Goal: Information Seeking & Learning: Learn about a topic

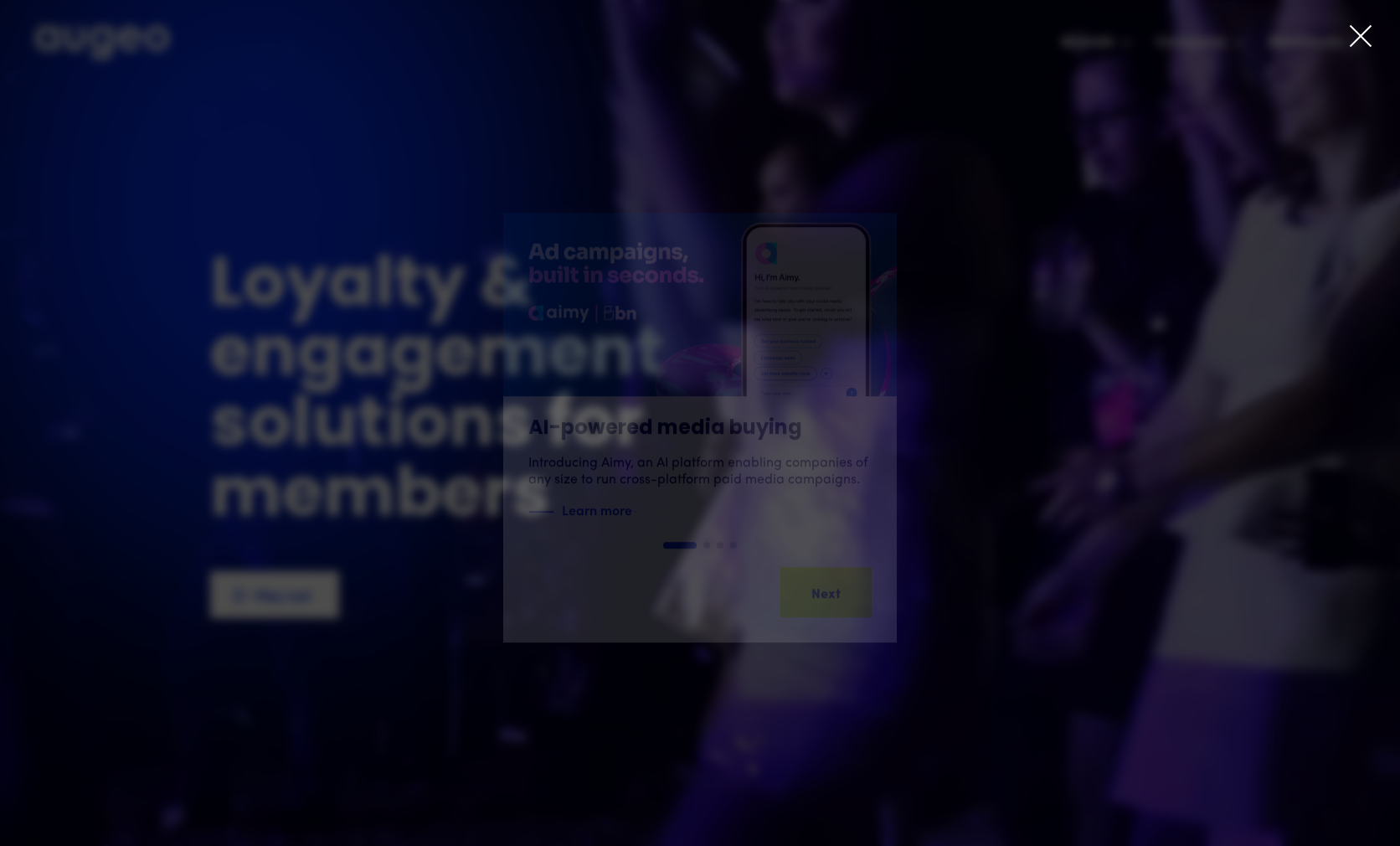
click at [1357, 39] on icon at bounding box center [1360, 36] width 20 height 20
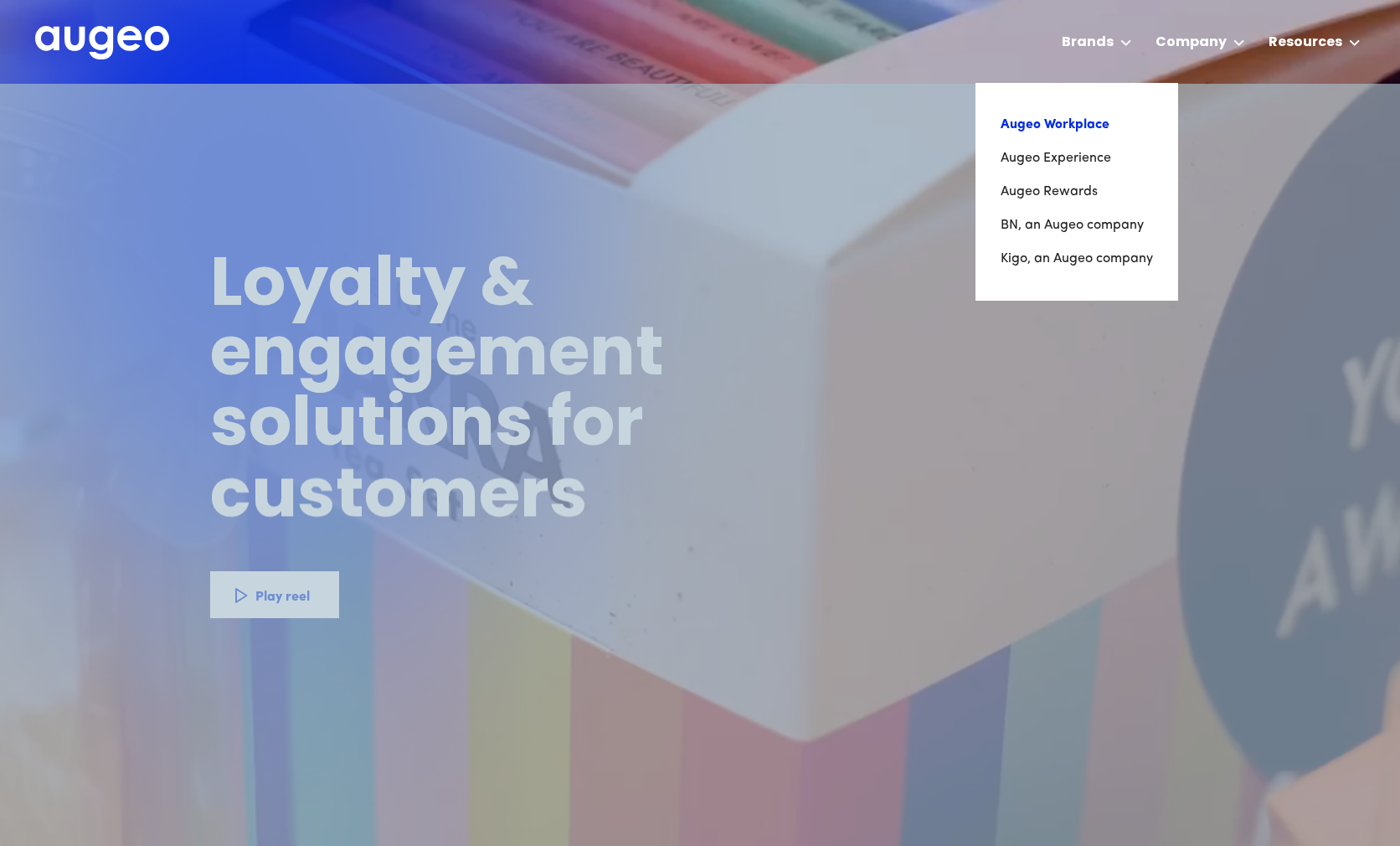
click at [1086, 126] on link "Augeo Workplace" at bounding box center [1077, 125] width 152 height 34
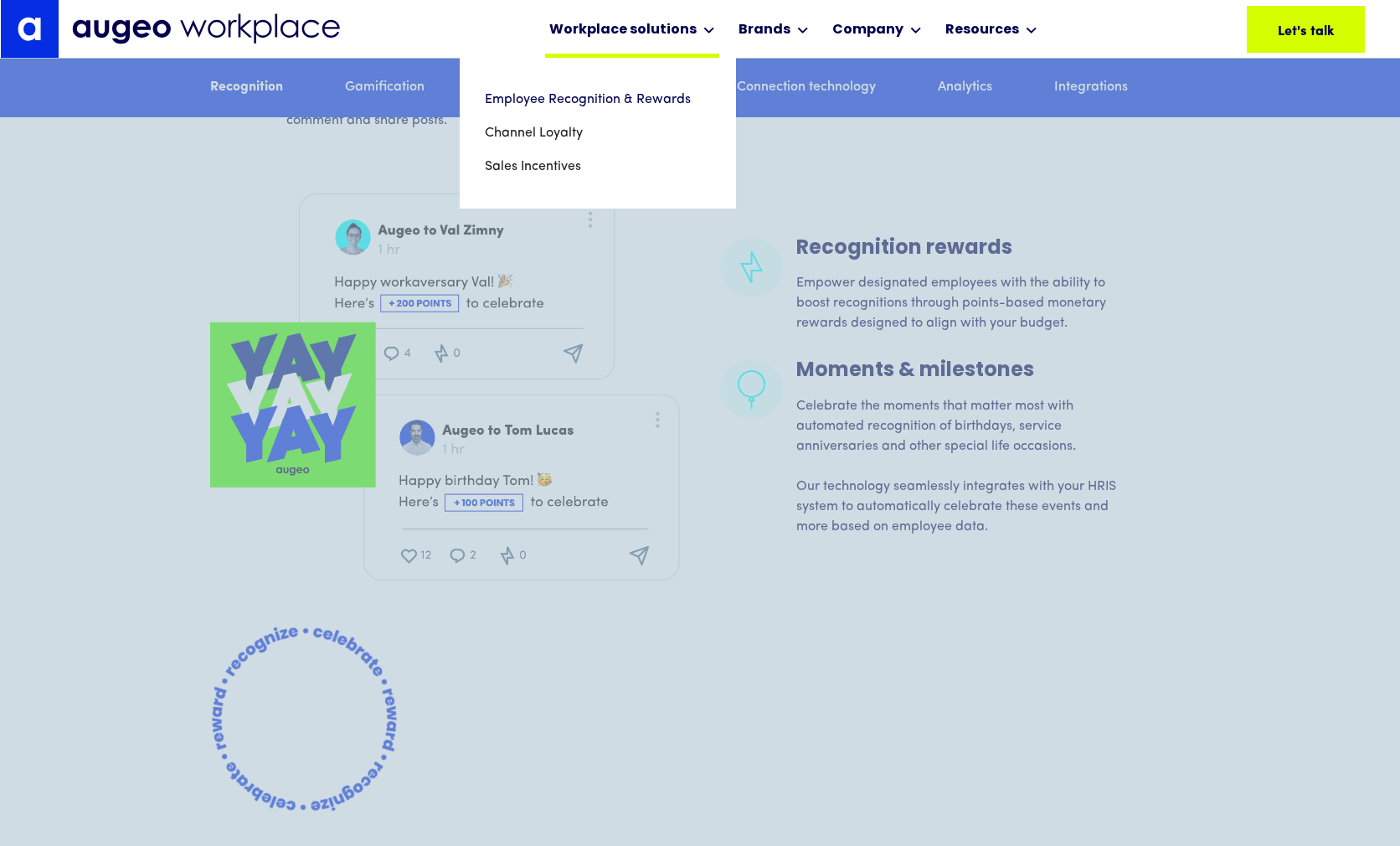
scroll to position [3027, 0]
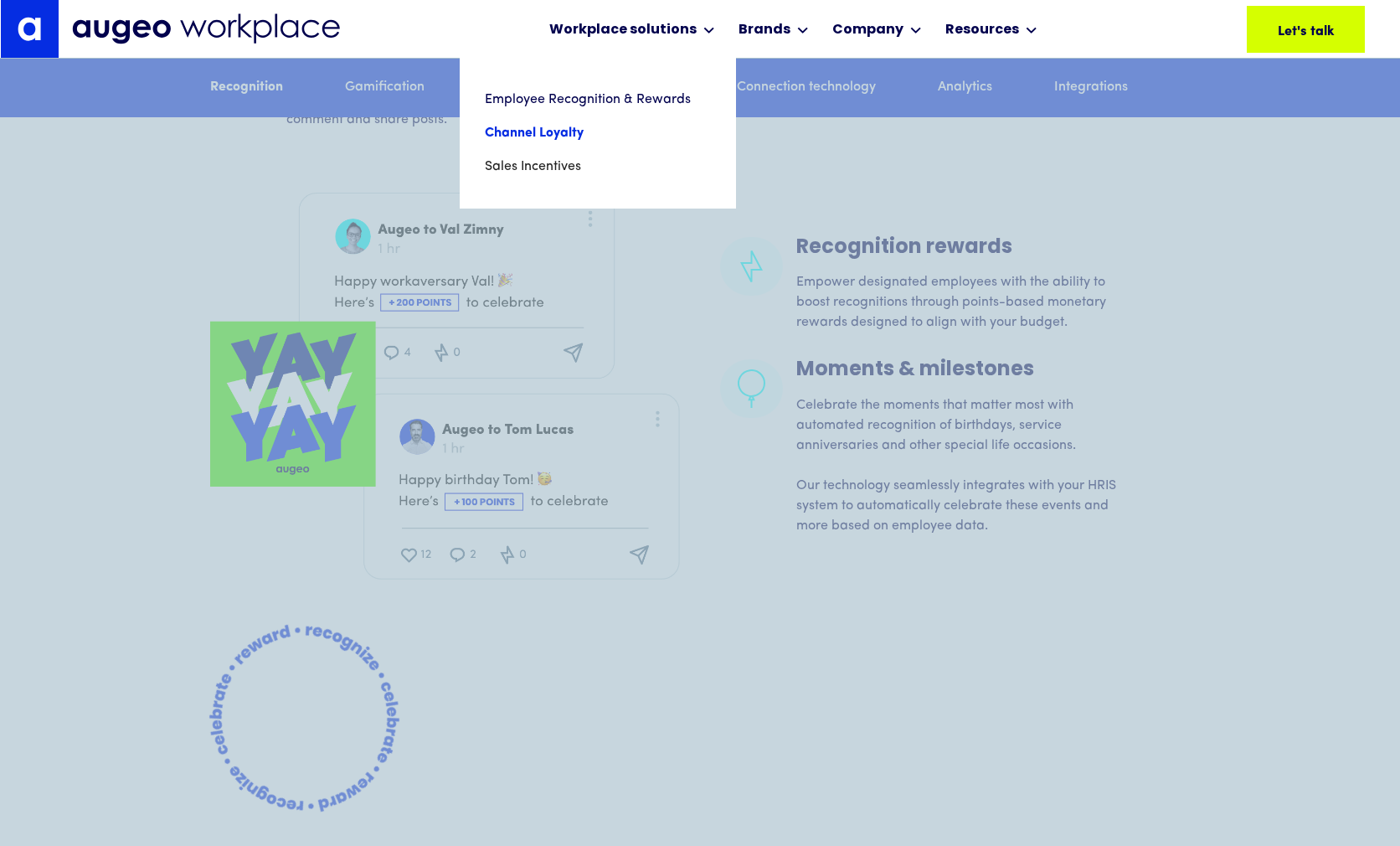
click at [625, 138] on link "Channel Loyalty" at bounding box center [598, 133] width 226 height 34
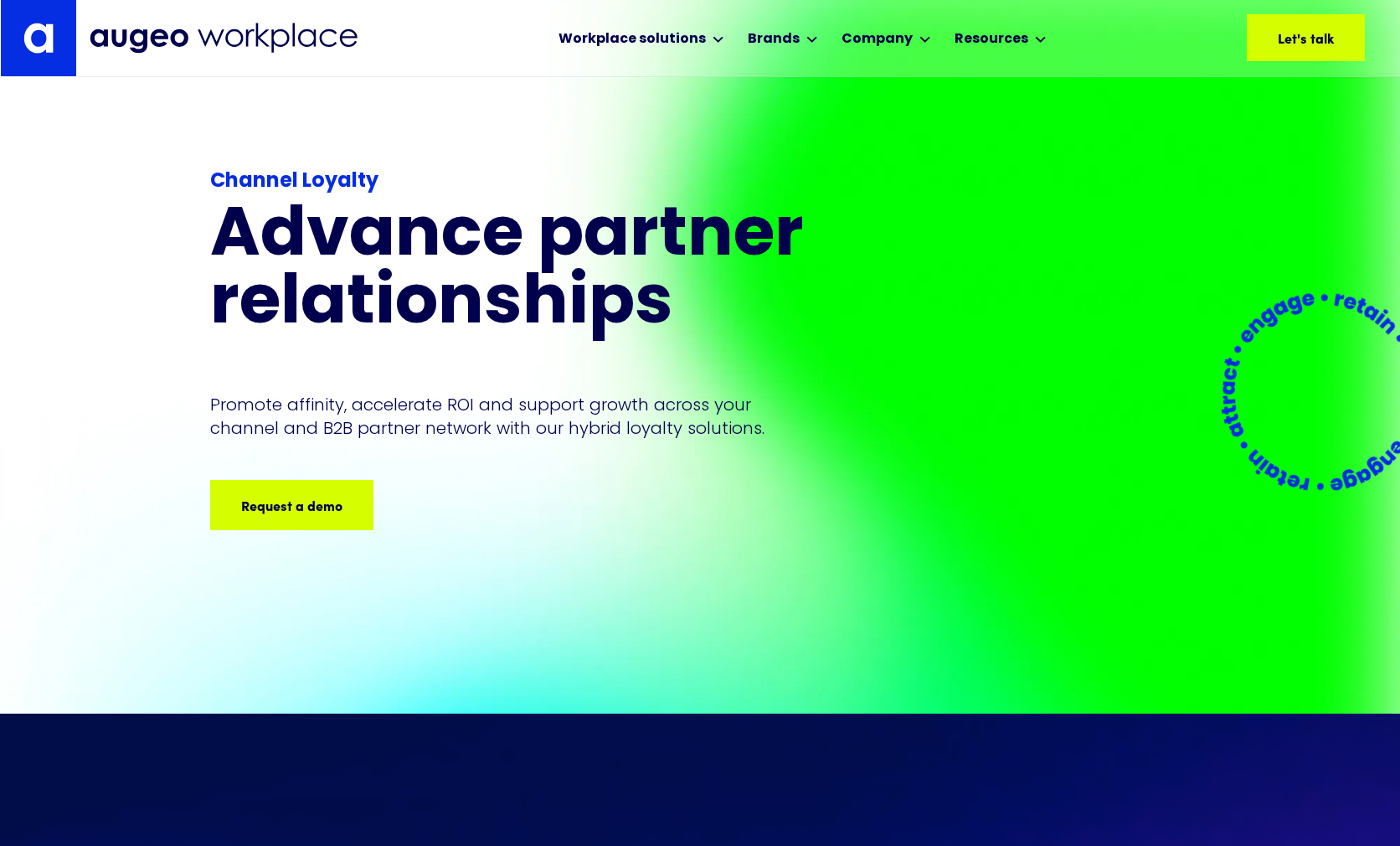
scroll to position [39, 0]
